Goal: Register for event/course

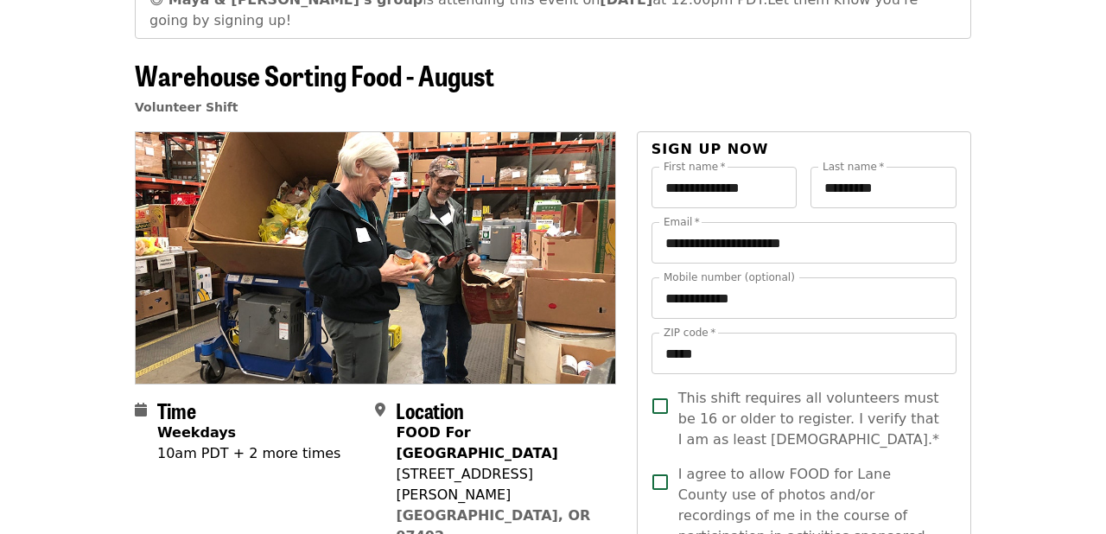
scroll to position [110, 0]
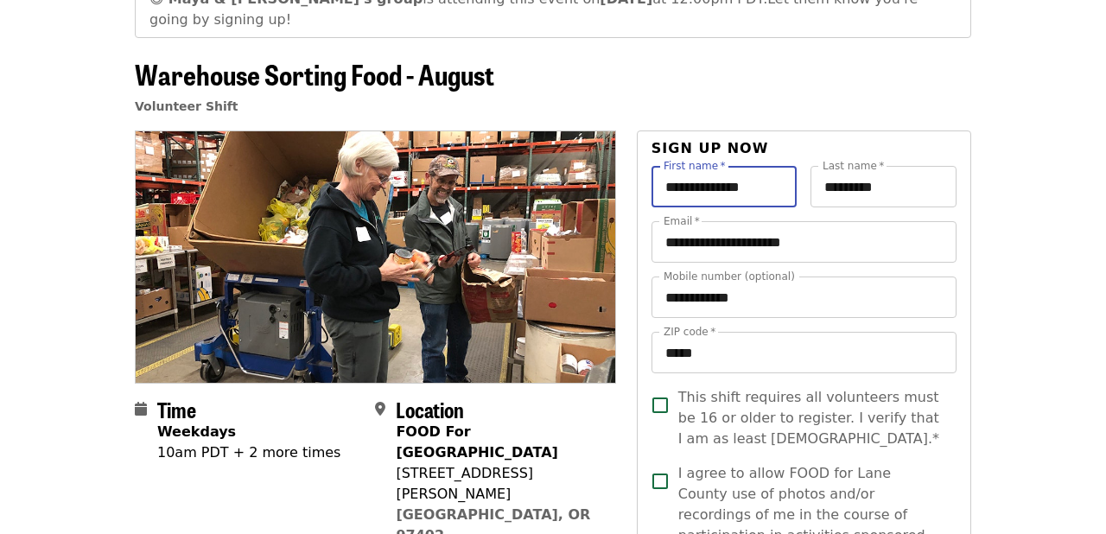
drag, startPoint x: 715, startPoint y: 165, endPoint x: 511, endPoint y: 159, distance: 204.0
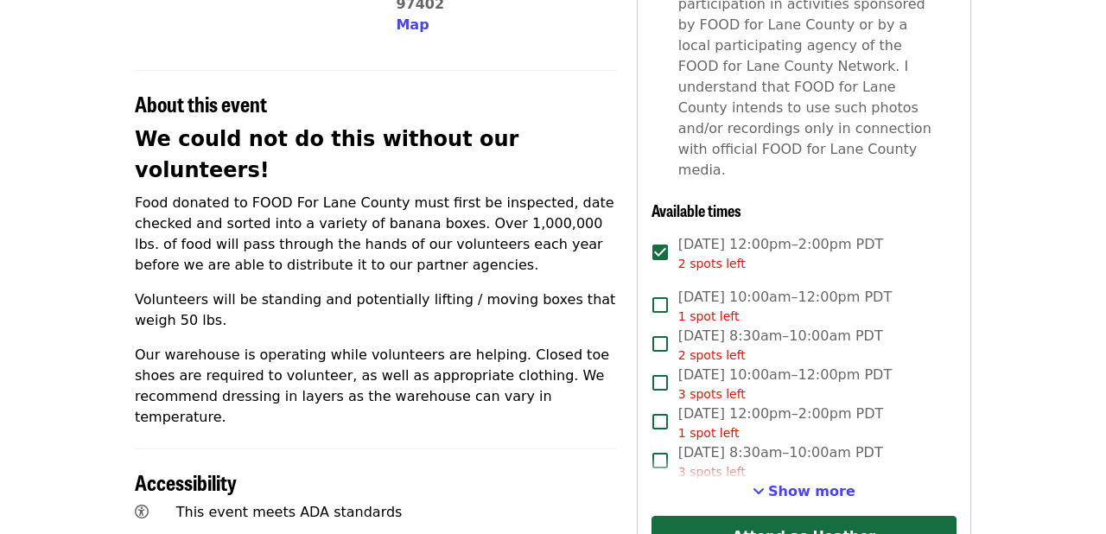
scroll to position [645, 0]
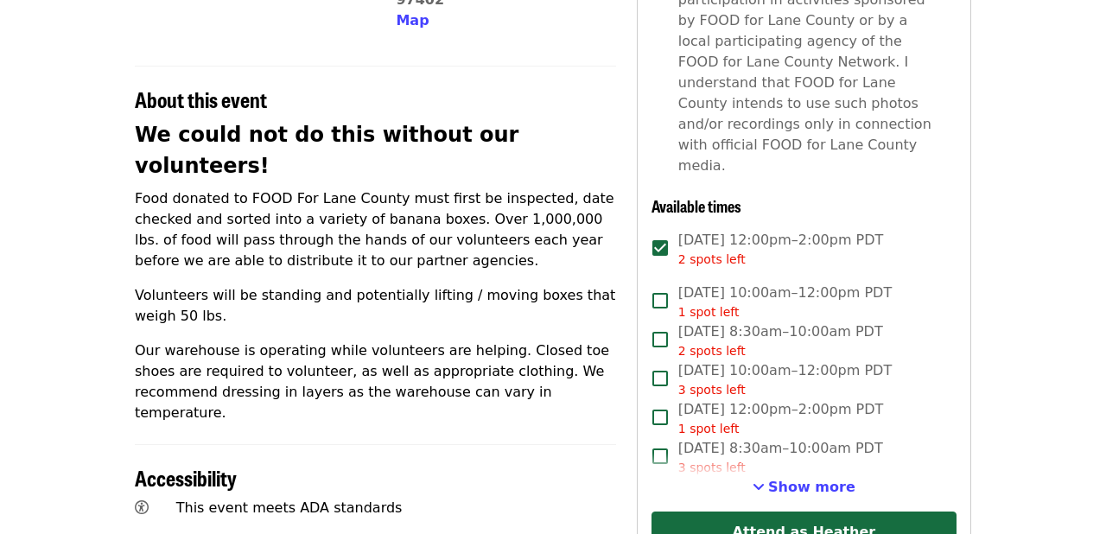
type input "*******"
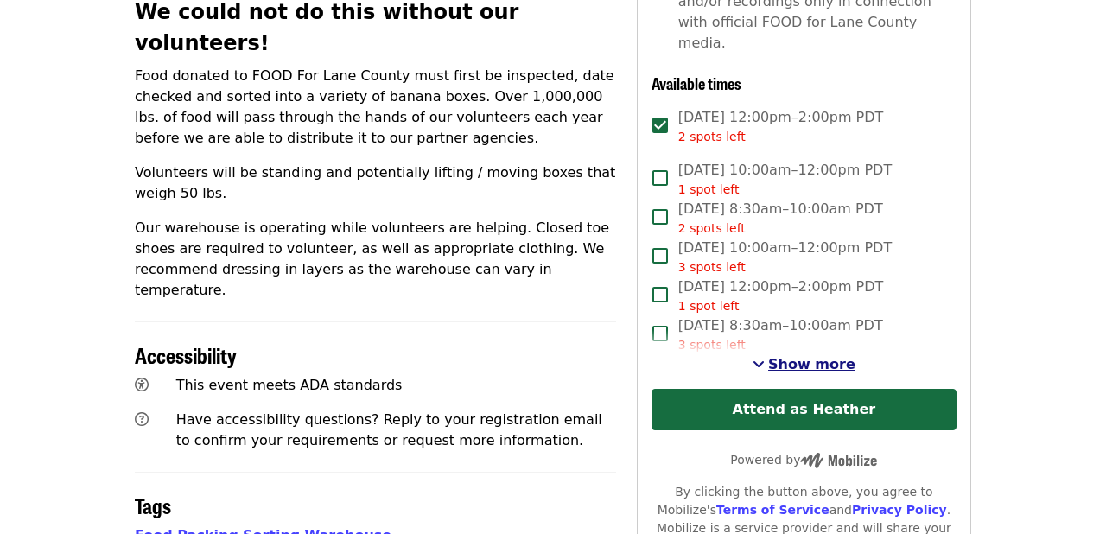
scroll to position [769, 0]
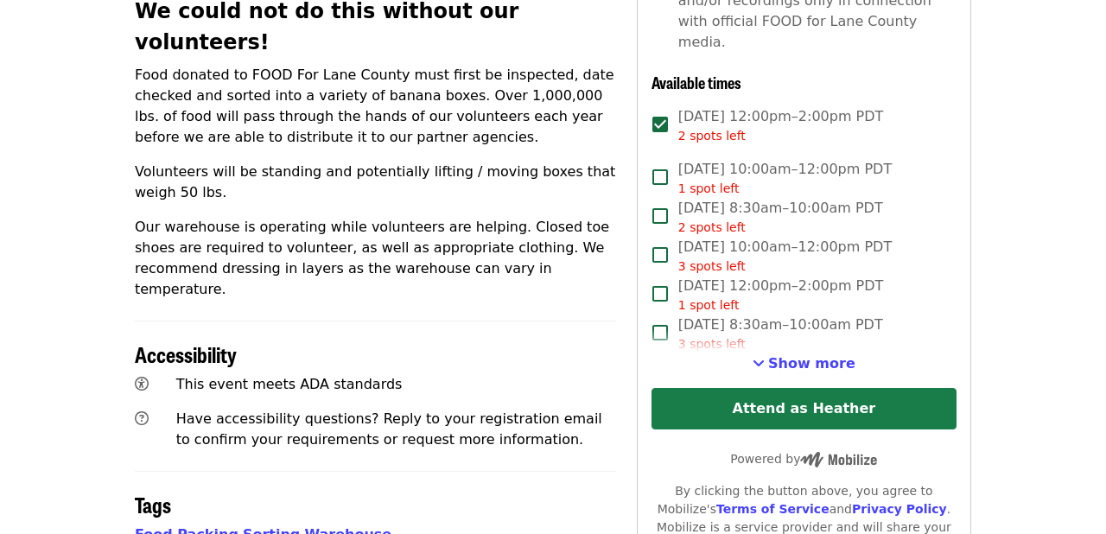
click at [775, 388] on button "Attend as Heather" at bounding box center [803, 408] width 305 height 41
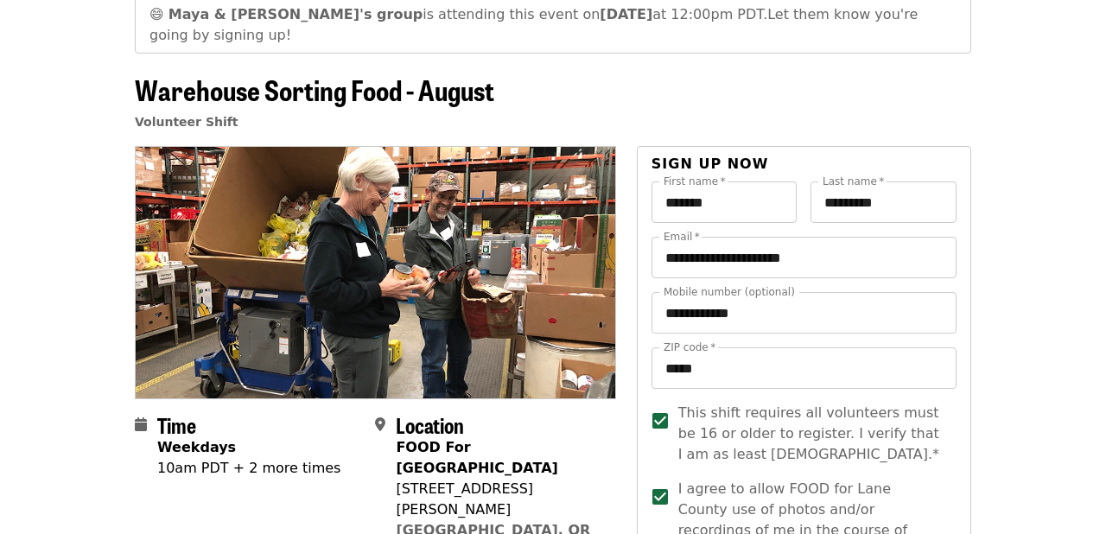
scroll to position [0, 0]
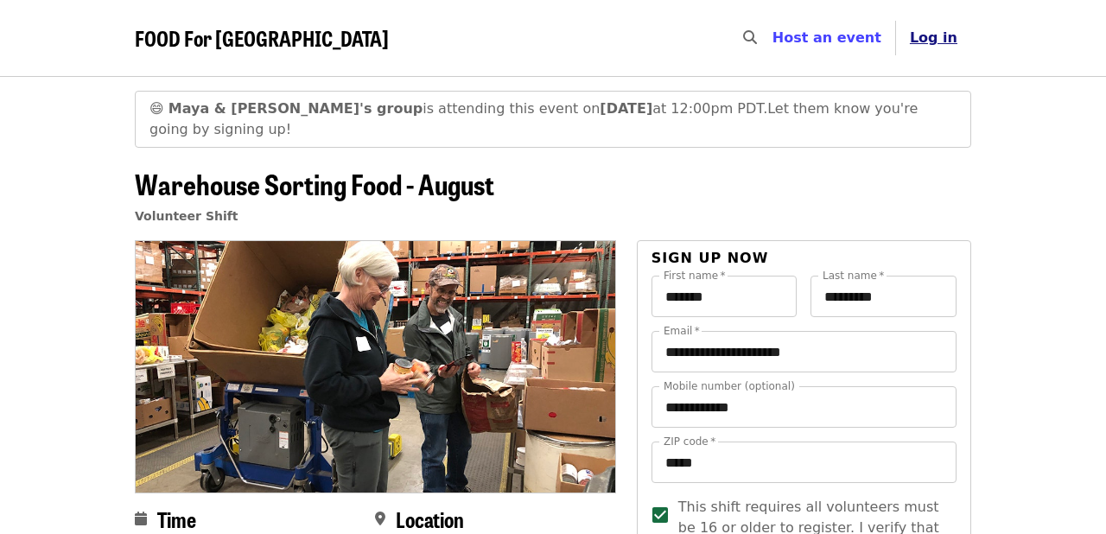
click at [947, 40] on span "Log in" at bounding box center [934, 37] width 48 height 16
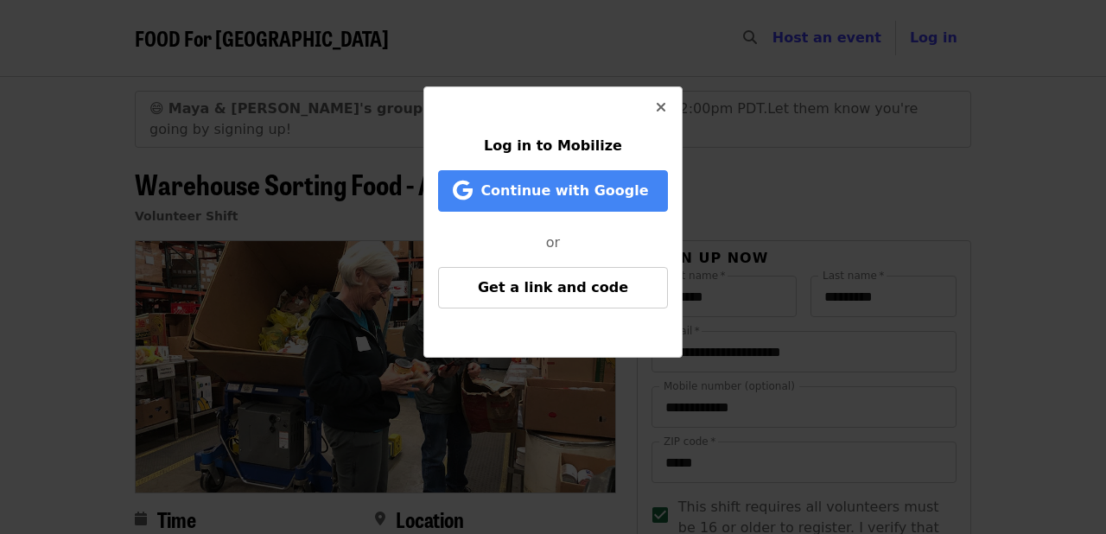
click at [666, 115] on button "Close" at bounding box center [660, 107] width 41 height 41
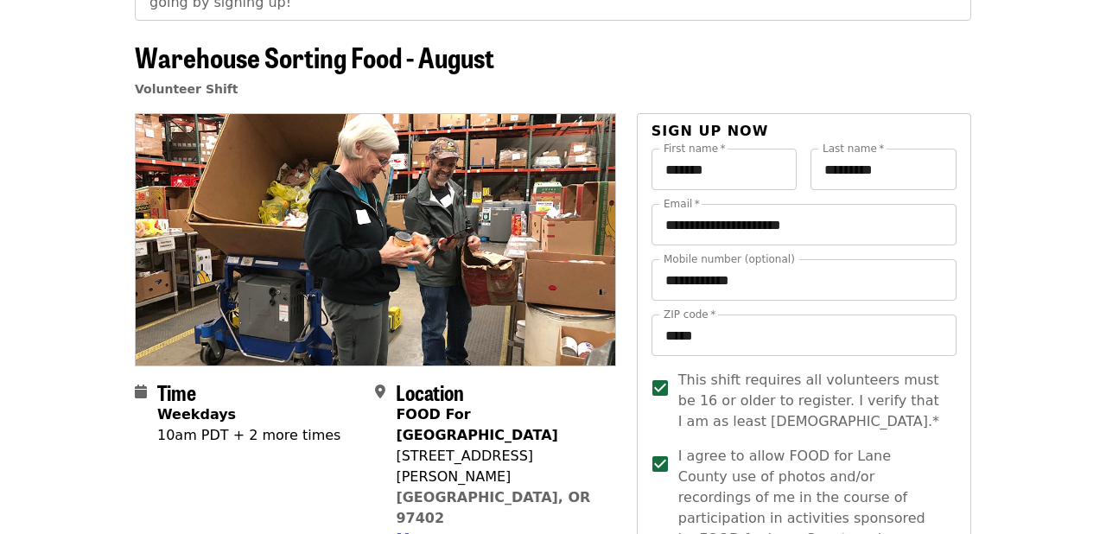
scroll to position [98, 0]
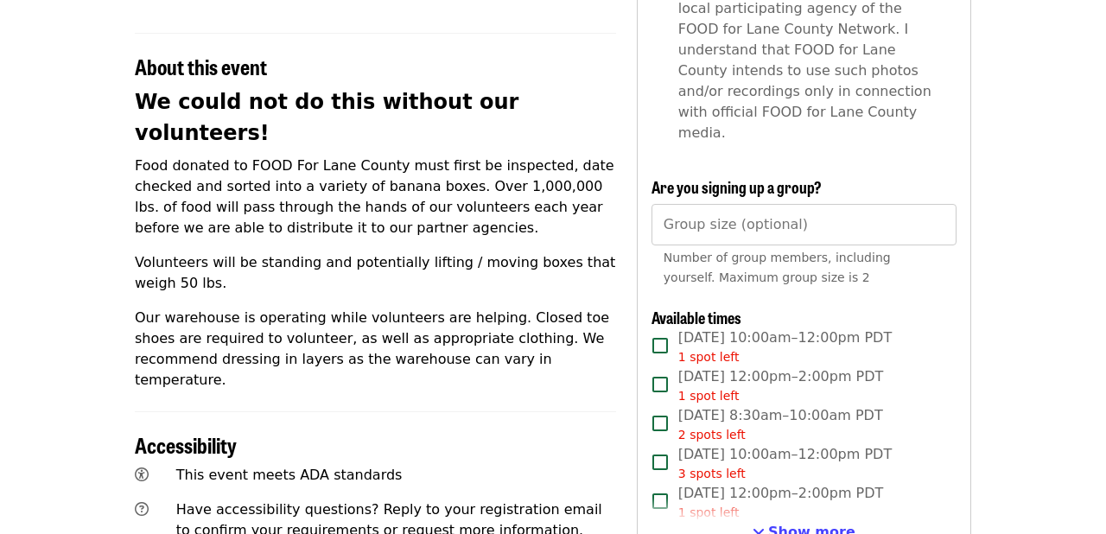
scroll to position [603, 0]
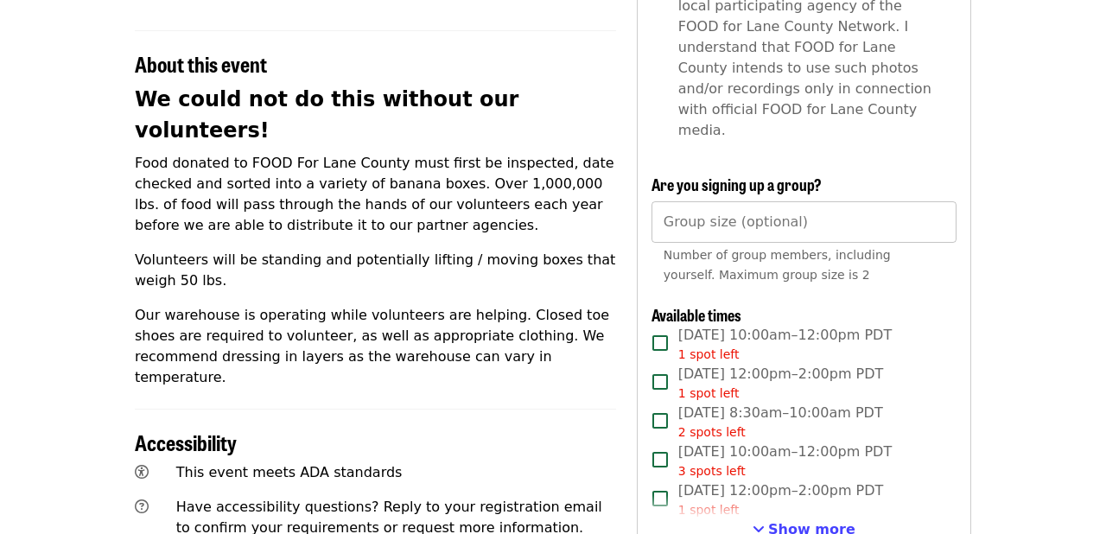
click at [712, 201] on input "Group size (optional)" at bounding box center [803, 221] width 305 height 41
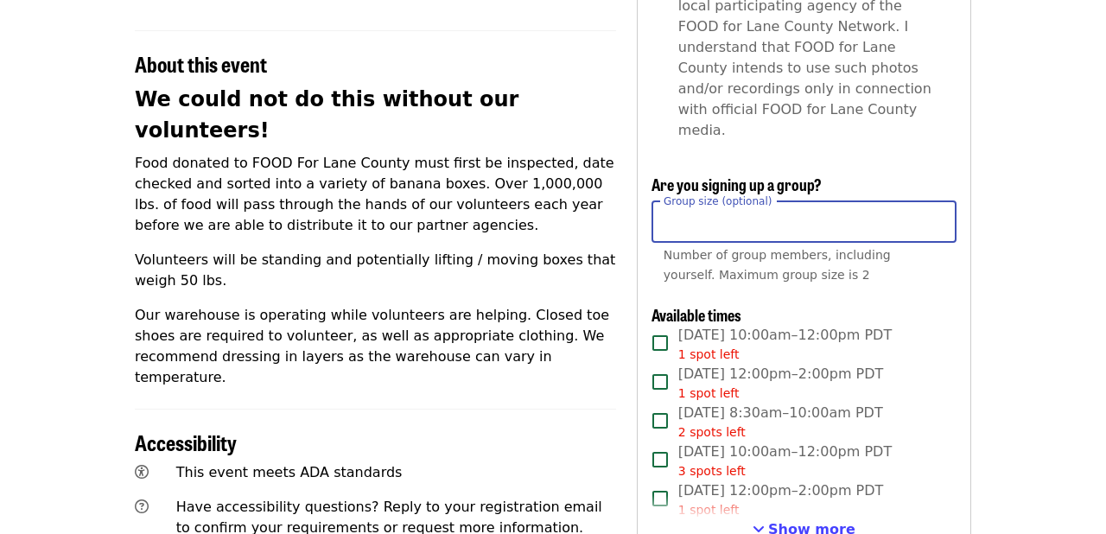
type input "*"
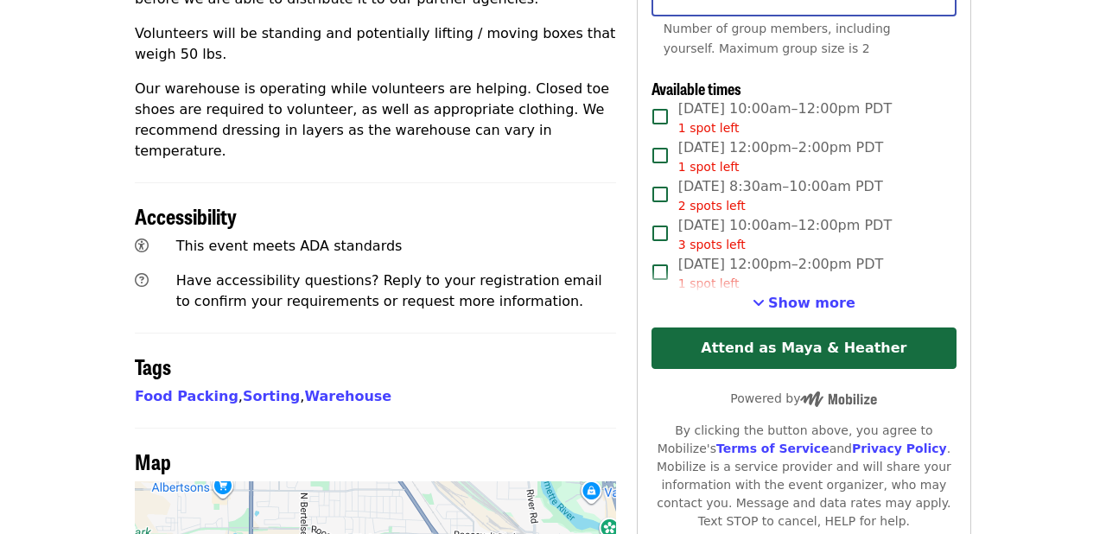
scroll to position [284, 0]
